Goal: Task Accomplishment & Management: Manage account settings

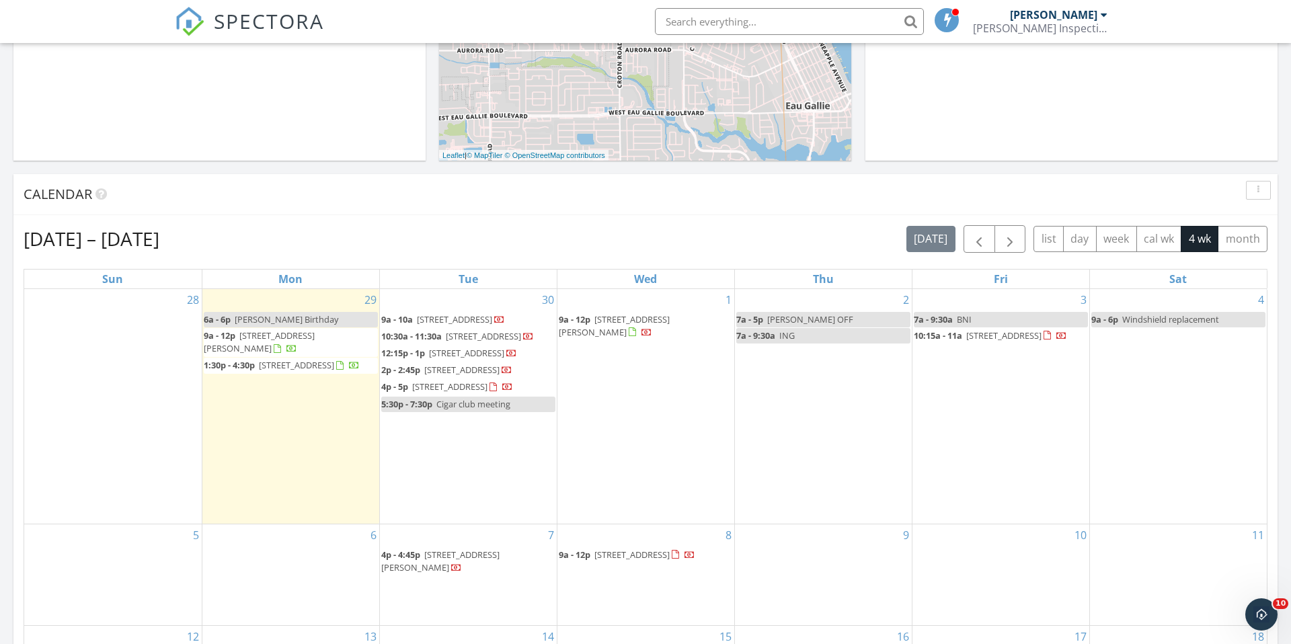
scroll to position [558, 0]
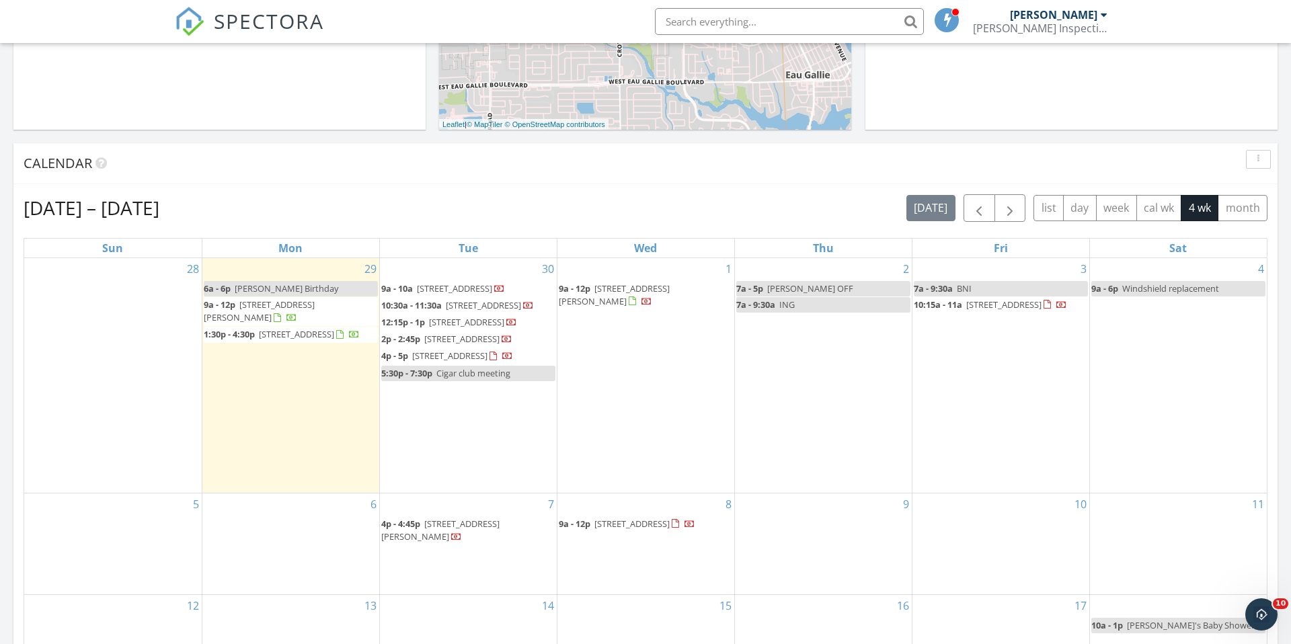
click at [288, 303] on span "[STREET_ADDRESS][PERSON_NAME]" at bounding box center [259, 311] width 111 height 25
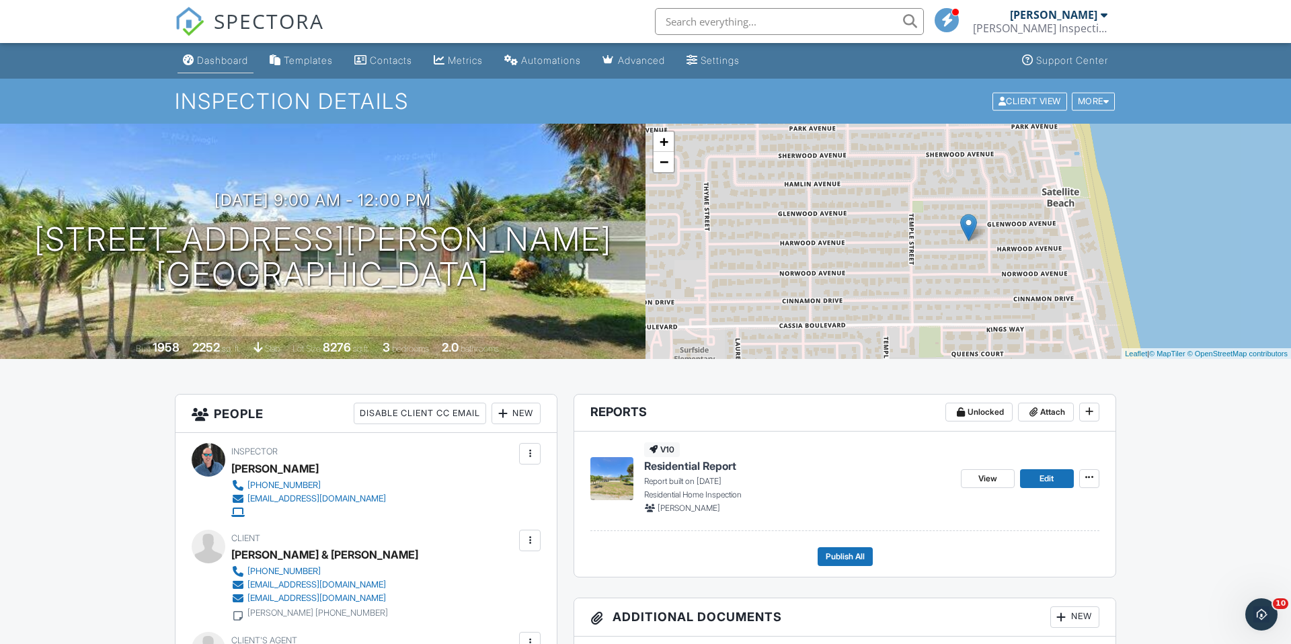
click at [215, 57] on div "Dashboard" at bounding box center [222, 59] width 51 height 11
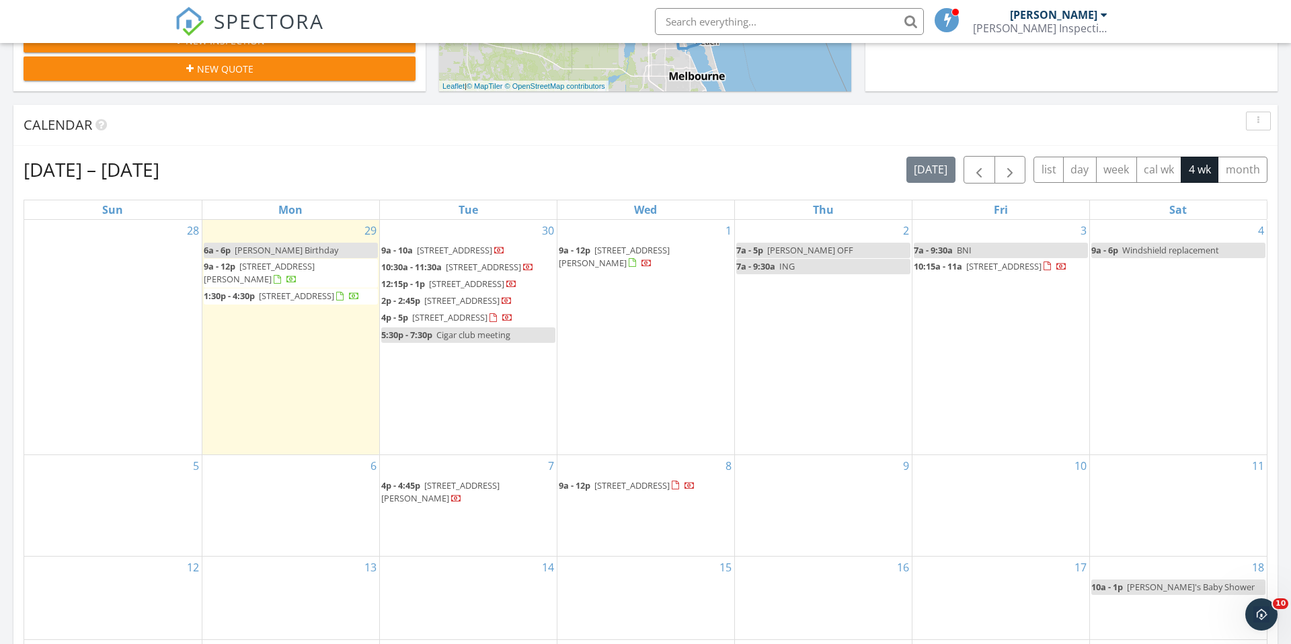
scroll to position [601, 0]
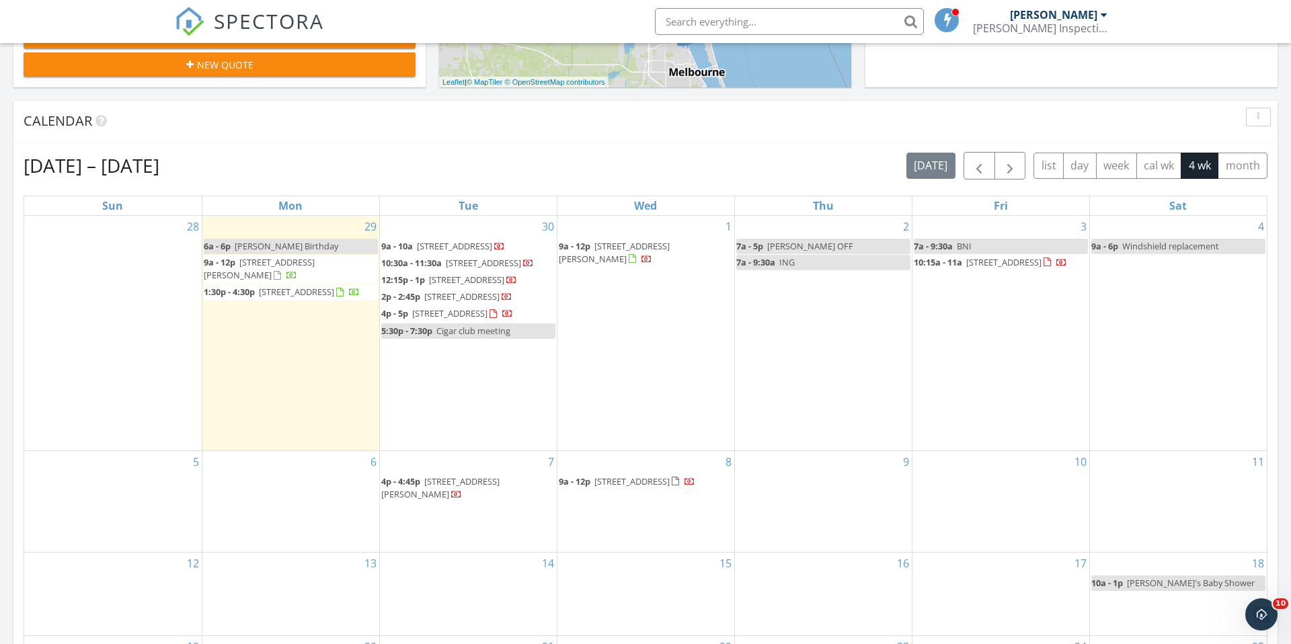
click at [293, 292] on span "[STREET_ADDRESS]" at bounding box center [296, 292] width 75 height 12
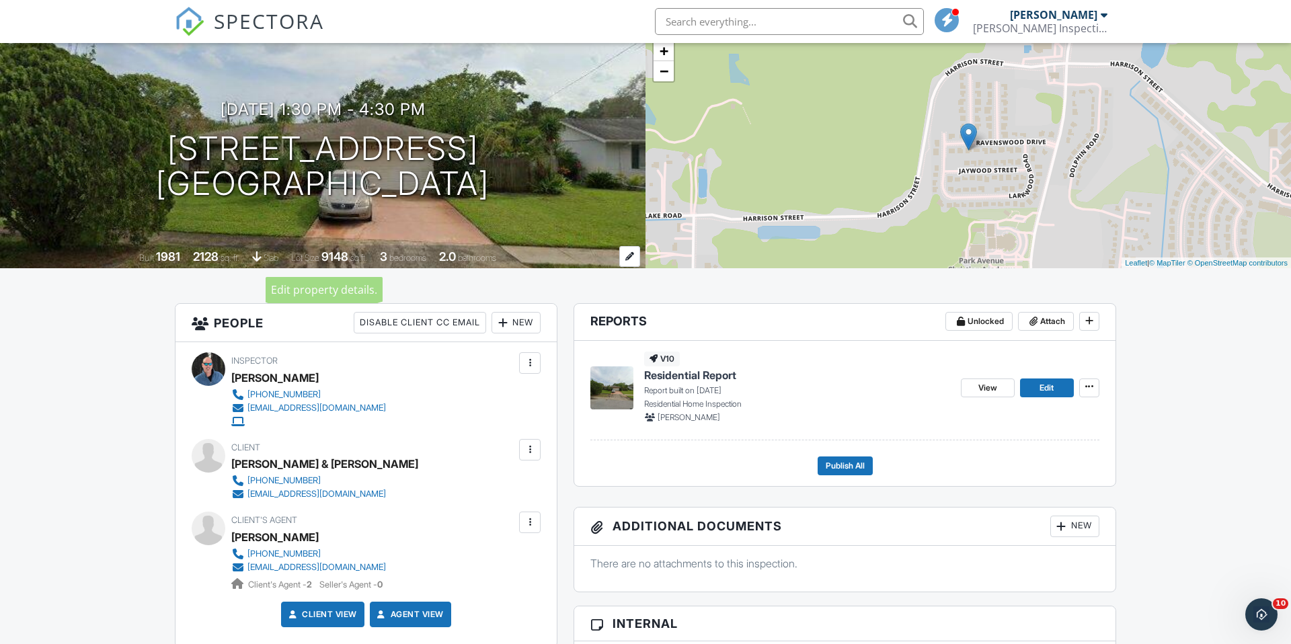
scroll to position [164, 0]
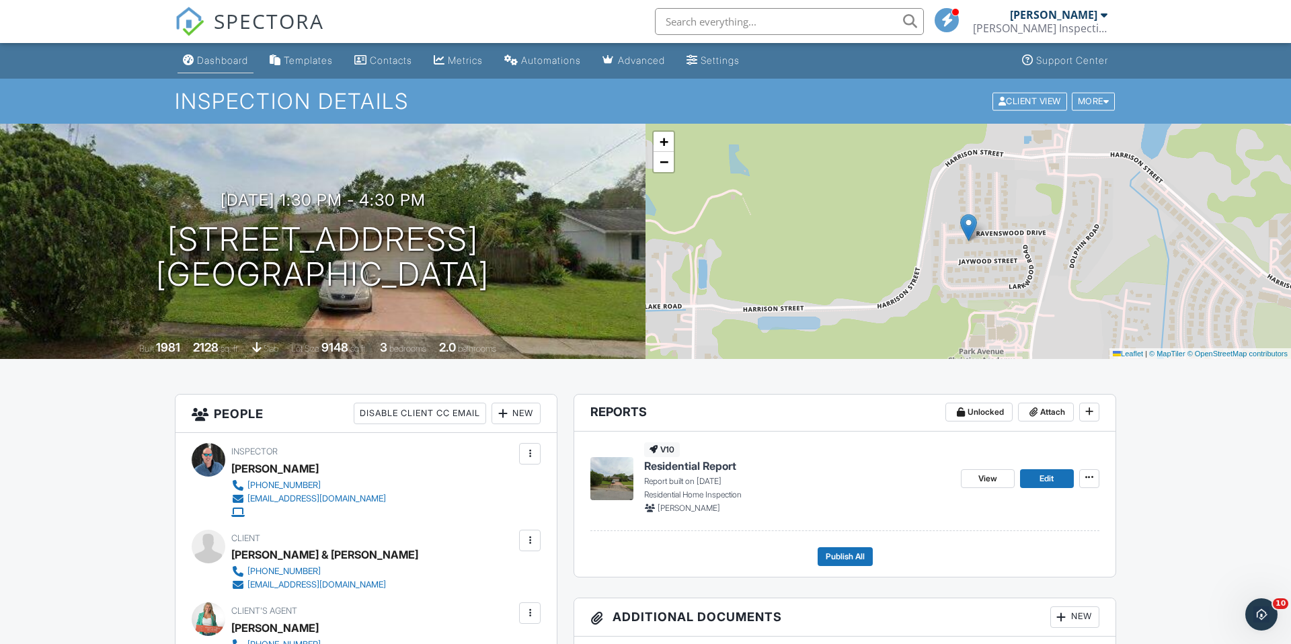
click at [223, 61] on div "Dashboard" at bounding box center [222, 59] width 51 height 11
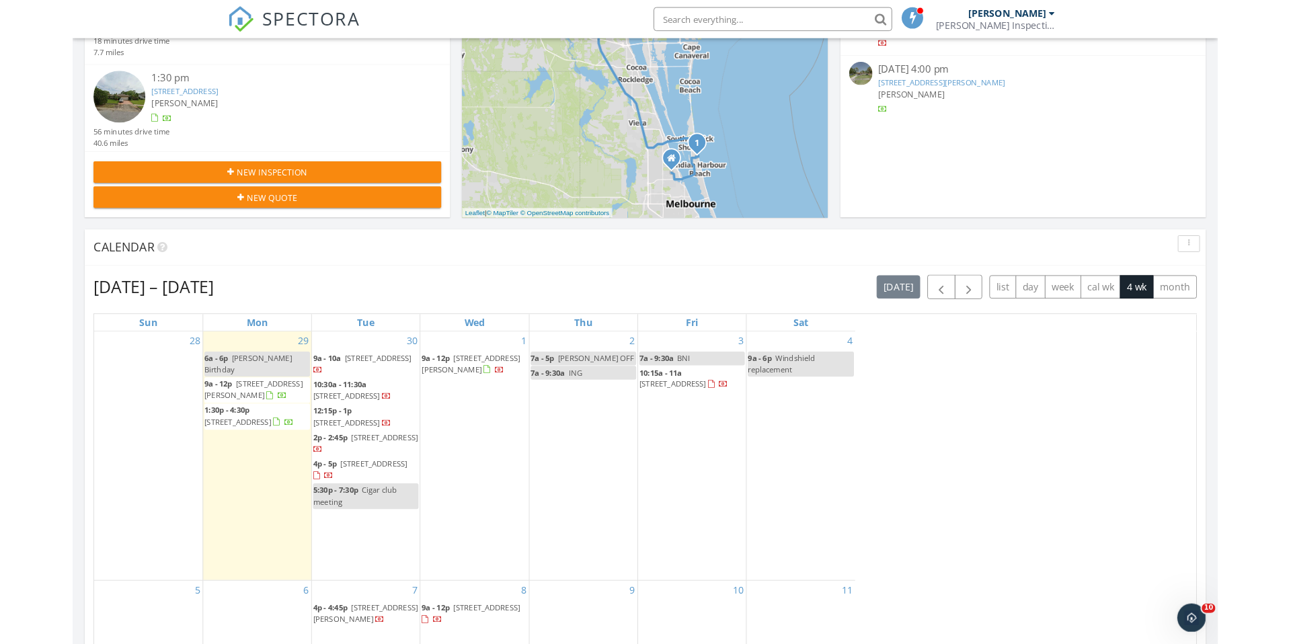
scroll to position [1225, 1292]
